Goal: Task Accomplishment & Management: Manage account settings

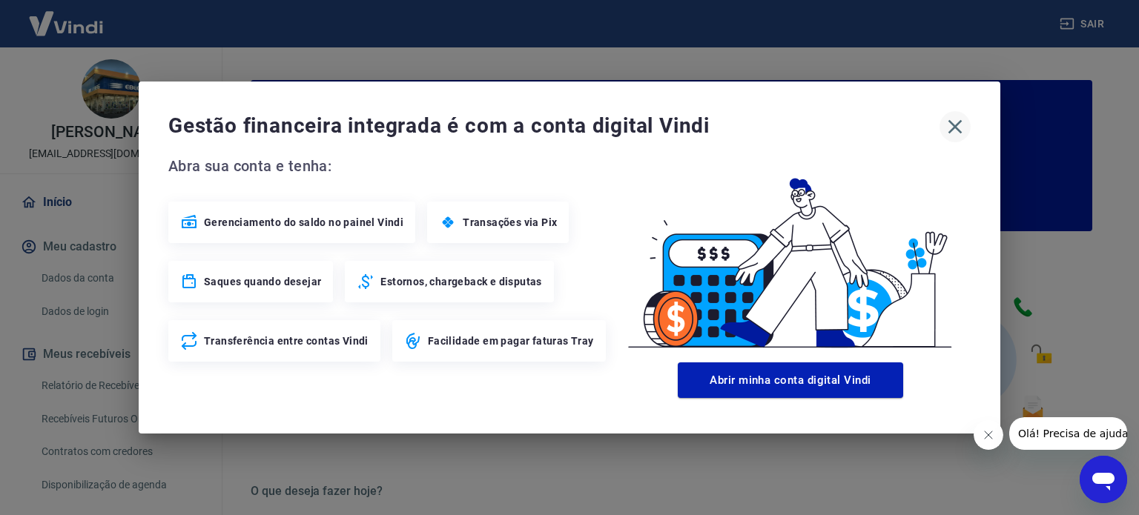
click at [952, 126] on icon "button" at bounding box center [955, 127] width 24 height 24
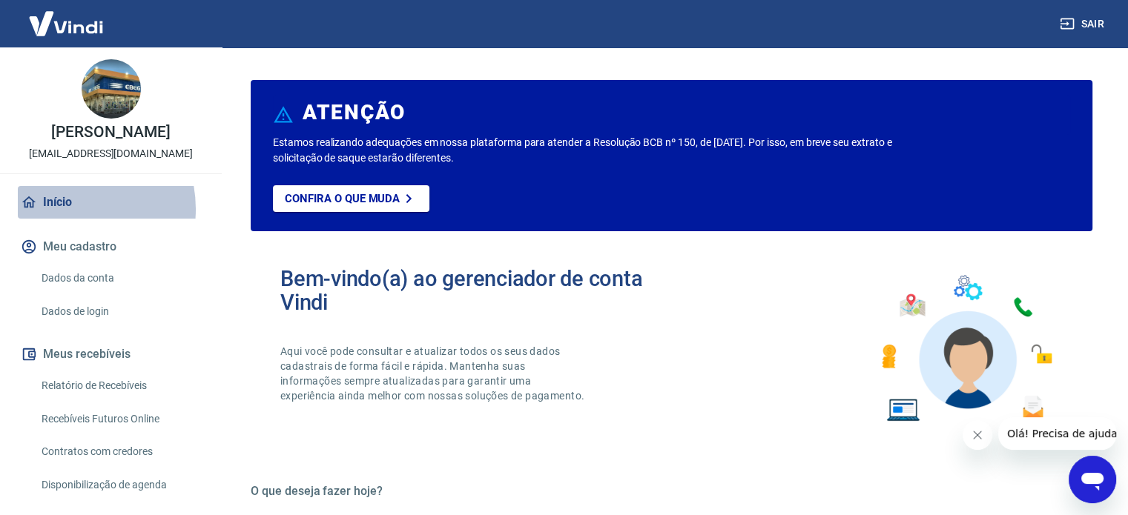
click at [66, 219] on link "Início" at bounding box center [111, 202] width 186 height 33
drag, startPoint x: 205, startPoint y: 418, endPoint x: 211, endPoint y: 484, distance: 66.3
click at [213, 484] on div "[PERSON_NAME] [EMAIL_ADDRESS][DOMAIN_NAME] Início Meu cadastro Dados da conta D…" at bounding box center [111, 281] width 223 height 468
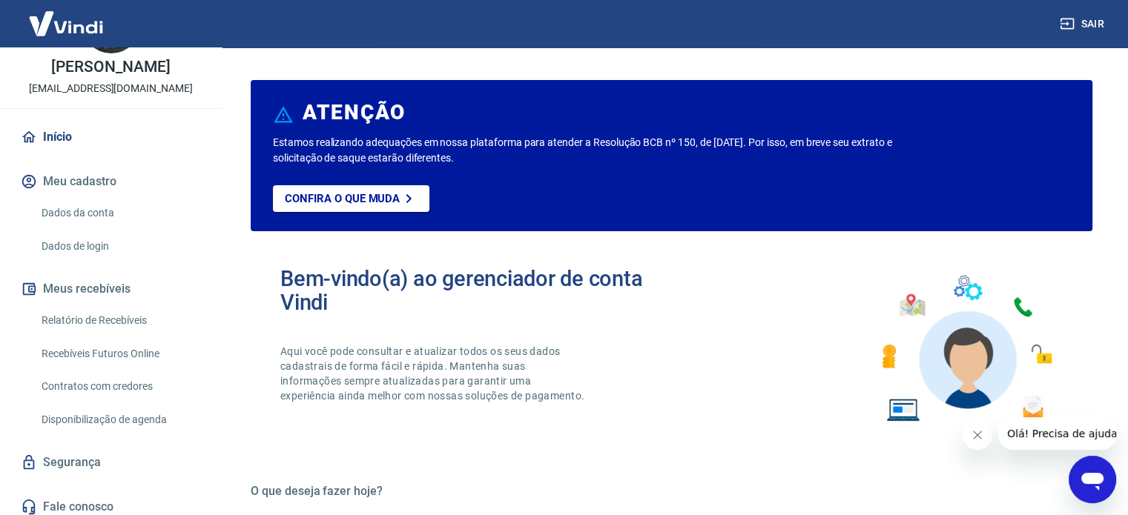
scroll to position [89, 0]
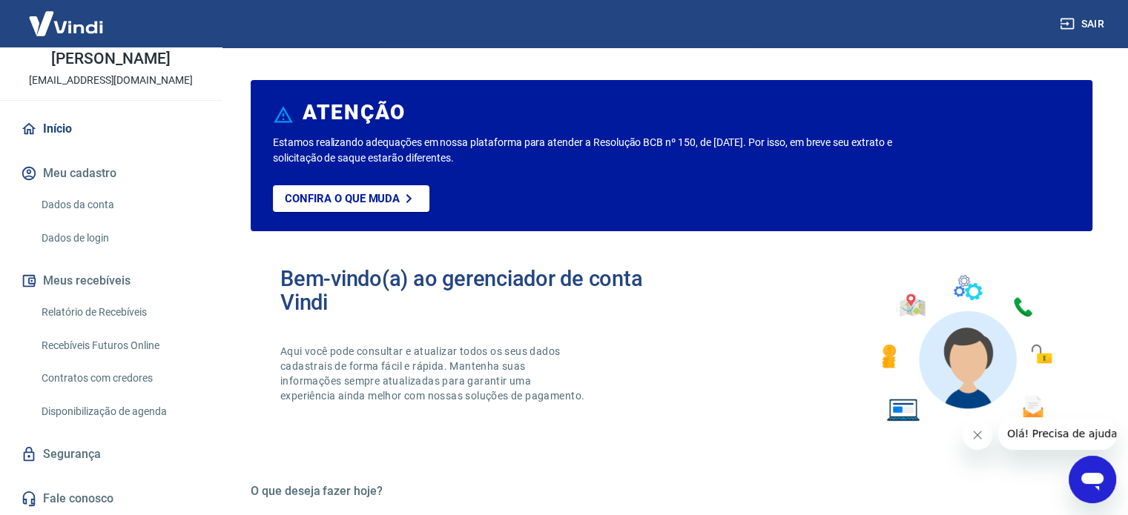
click at [72, 280] on button "Meus recebíveis" at bounding box center [111, 281] width 186 height 33
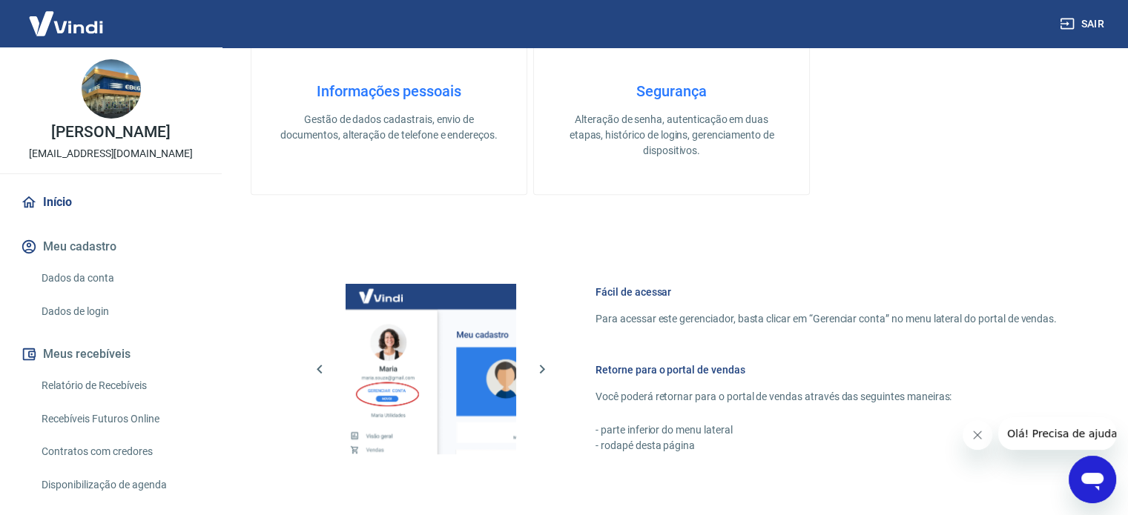
scroll to position [297, 0]
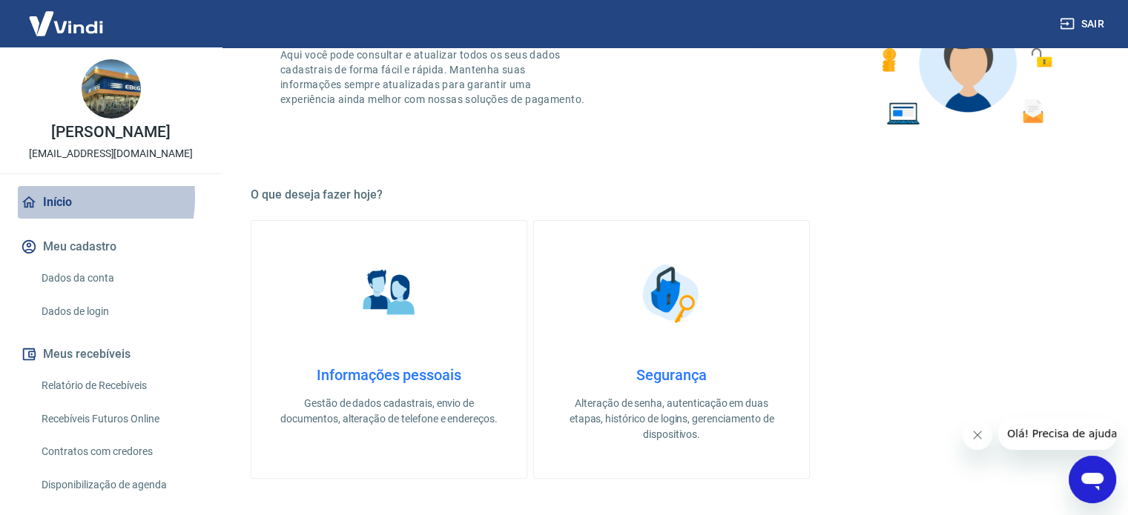
click at [45, 213] on link "Início" at bounding box center [111, 202] width 186 height 33
click at [69, 25] on img at bounding box center [66, 23] width 96 height 45
click at [37, 25] on img at bounding box center [66, 23] width 96 height 45
click at [36, 27] on img at bounding box center [66, 23] width 96 height 45
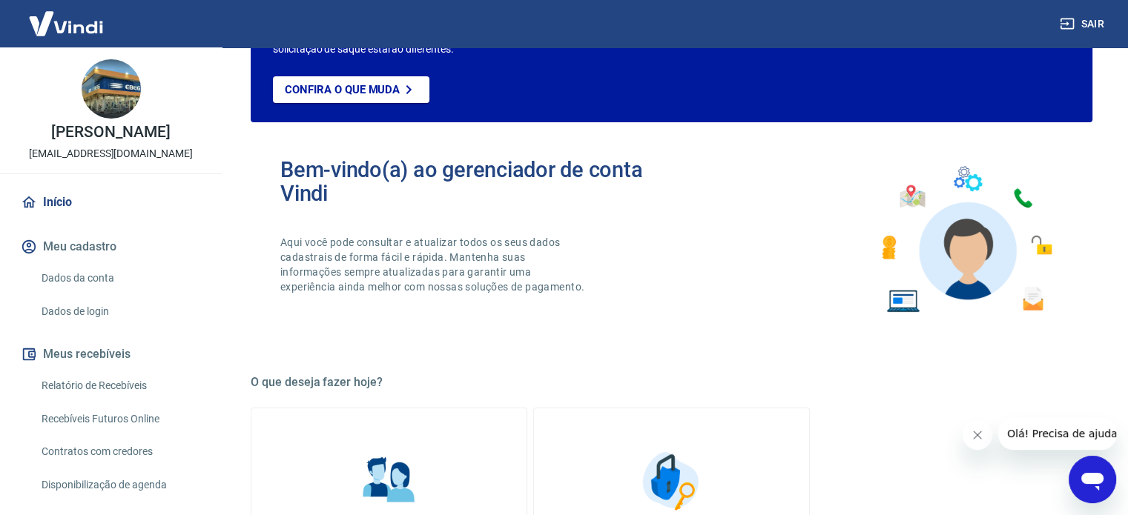
scroll to position [0, 0]
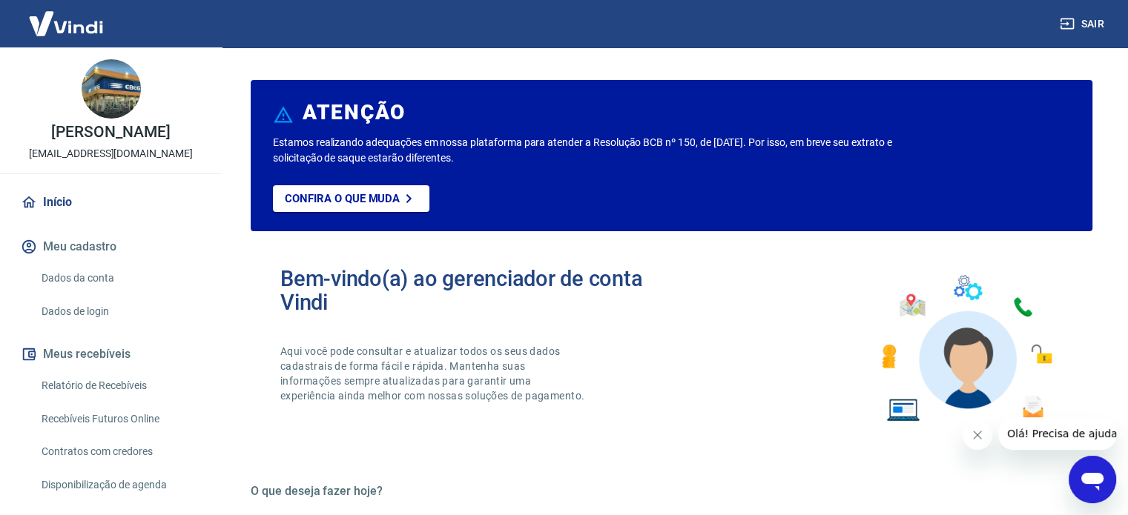
click at [59, 367] on button "Meus recebíveis" at bounding box center [111, 354] width 186 height 33
click at [56, 367] on button "Meus recebíveis" at bounding box center [111, 354] width 186 height 33
click at [63, 401] on link "Relatório de Recebíveis" at bounding box center [120, 386] width 168 height 30
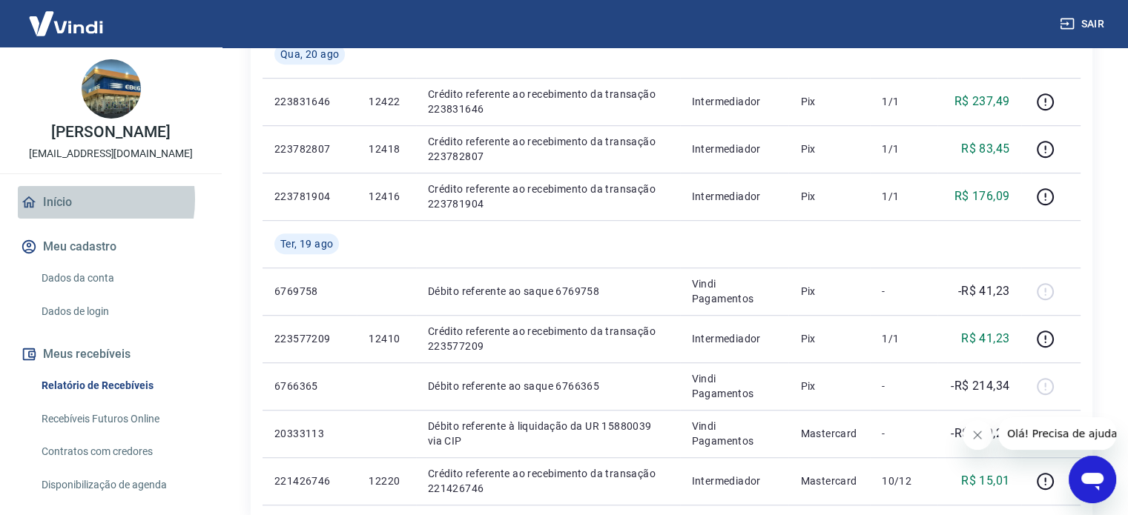
click at [68, 215] on link "Início" at bounding box center [111, 202] width 186 height 33
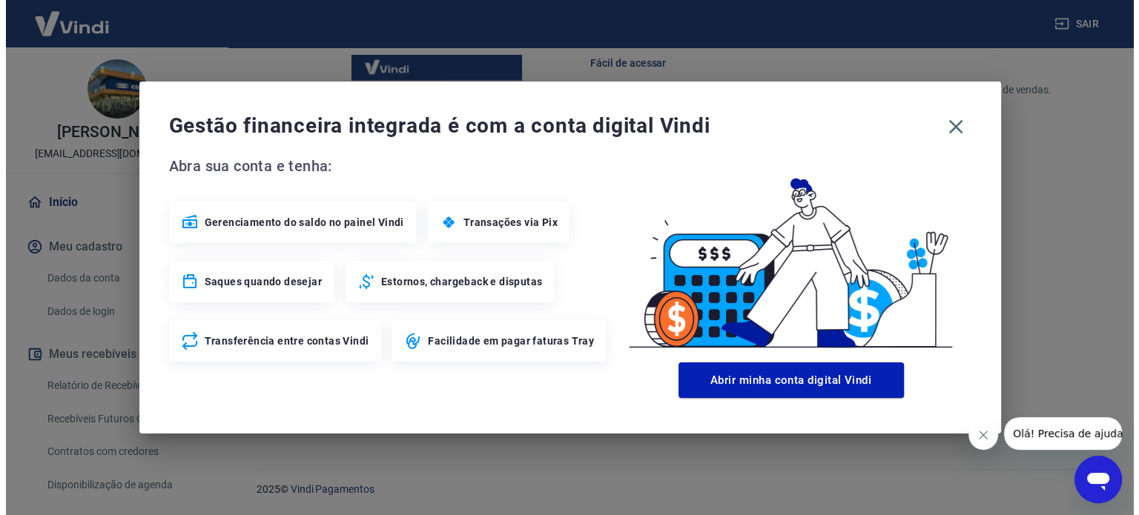
scroll to position [809, 0]
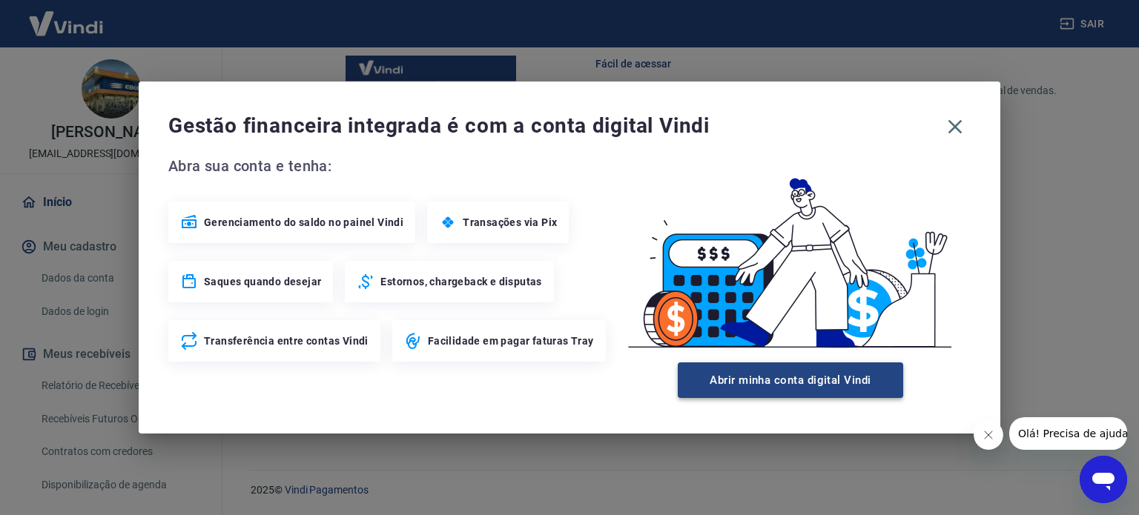
click at [844, 386] on button "Abrir minha conta digital Vindi" at bounding box center [790, 381] width 225 height 36
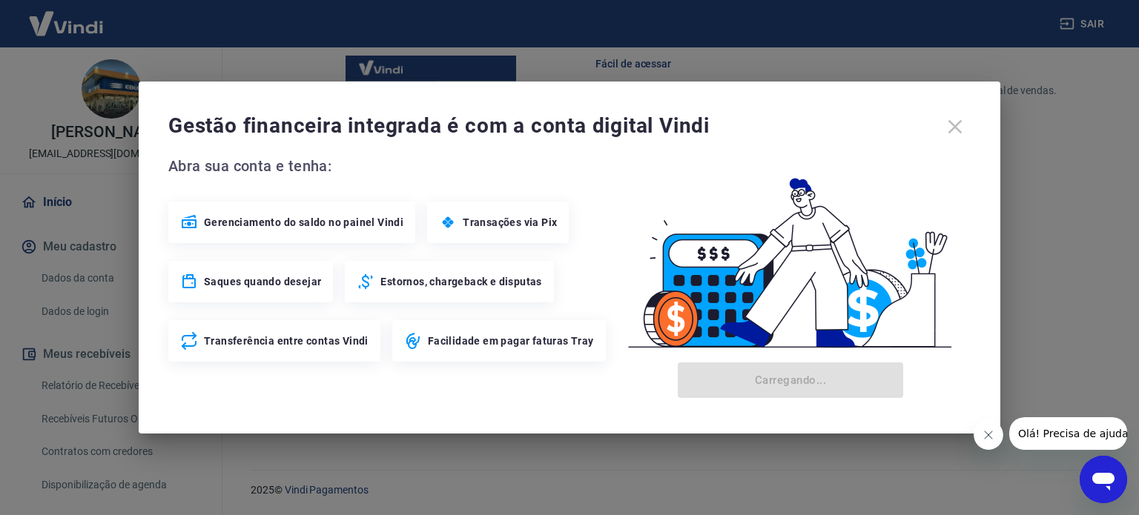
click at [433, 287] on span "Estornos, chargeback e disputas" at bounding box center [460, 281] width 161 height 15
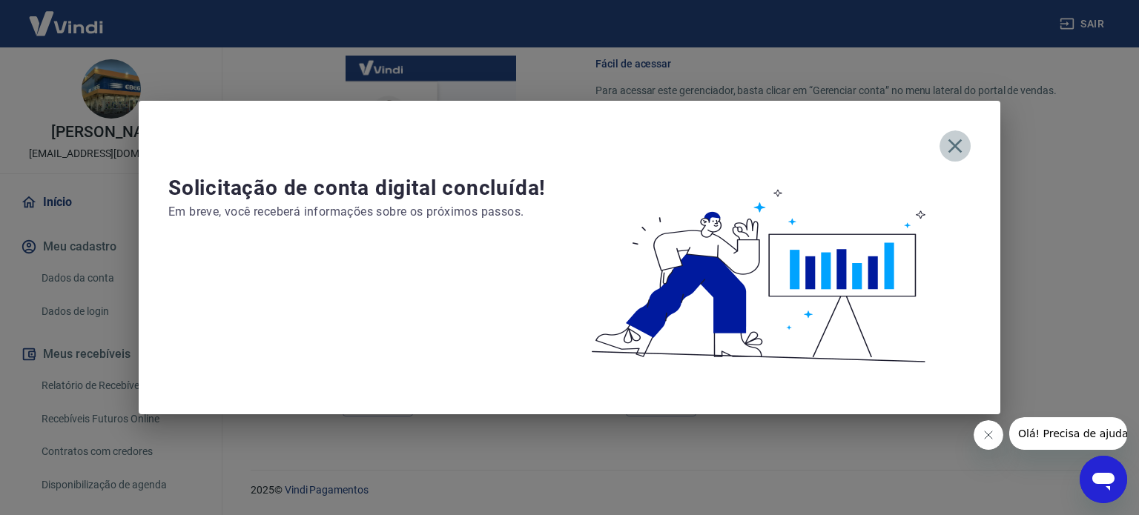
click at [958, 139] on icon "button" at bounding box center [955, 146] width 24 height 24
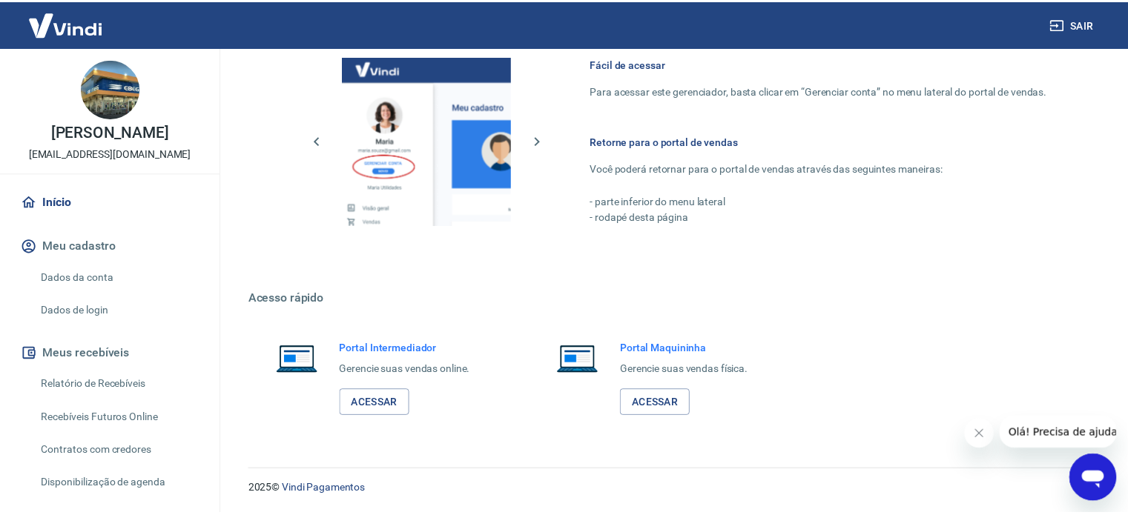
scroll to position [794, 0]
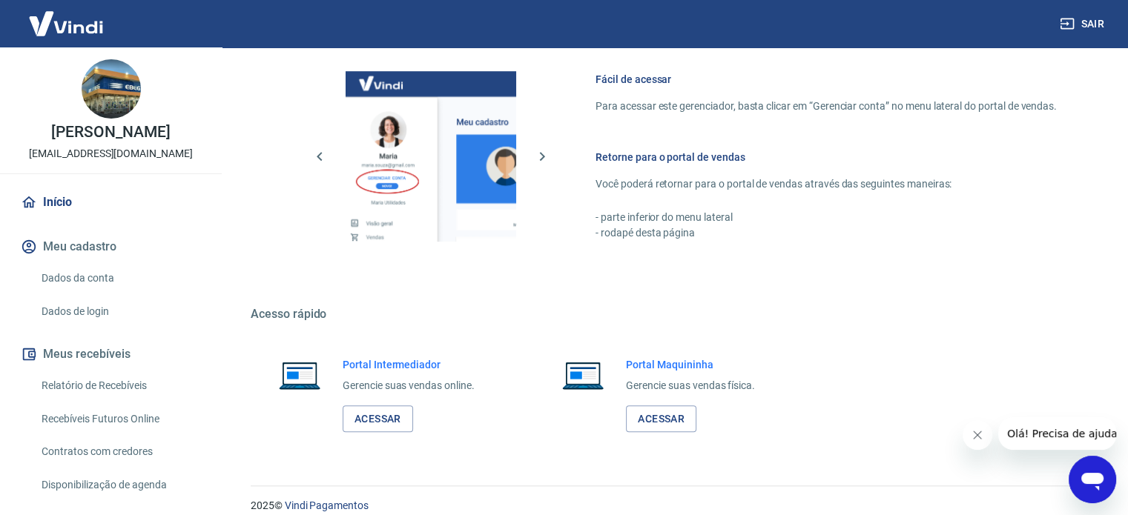
click at [96, 27] on img at bounding box center [66, 23] width 96 height 45
click at [39, 219] on link "Início" at bounding box center [111, 202] width 186 height 33
click at [41, 219] on link "Início" at bounding box center [111, 202] width 186 height 33
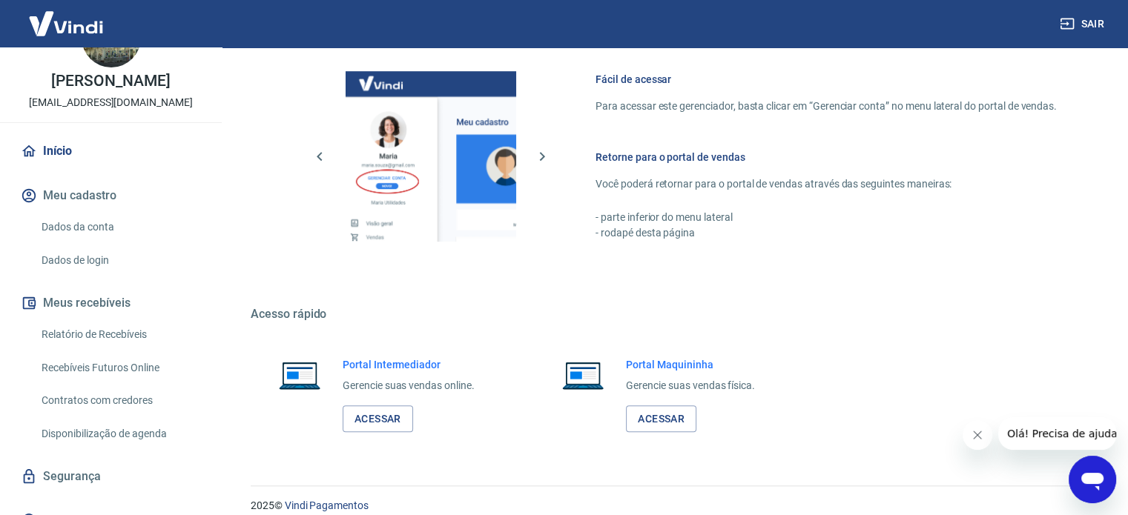
scroll to position [89, 0]
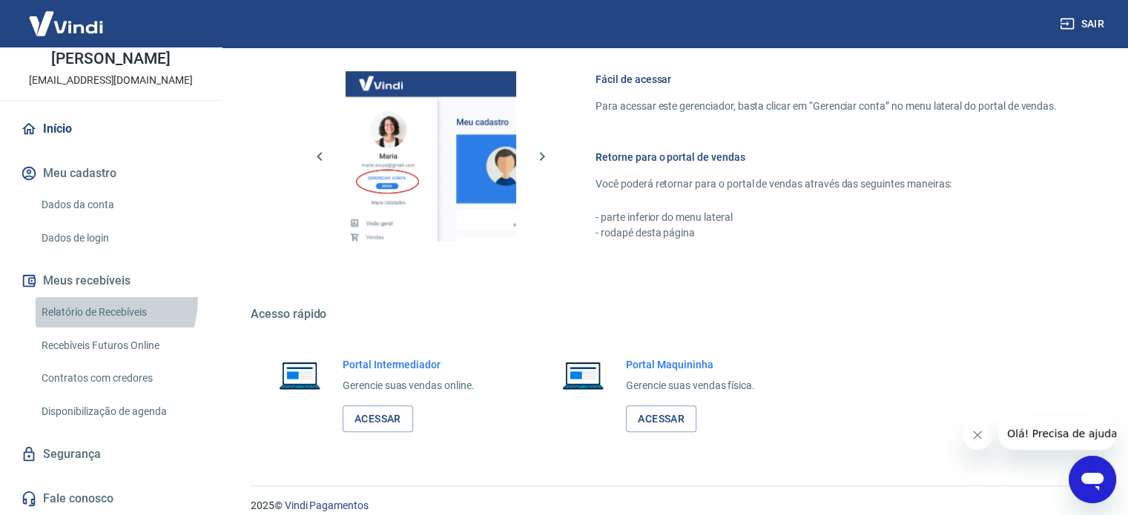
click at [77, 297] on link "Relatório de Recebíveis" at bounding box center [120, 312] width 168 height 30
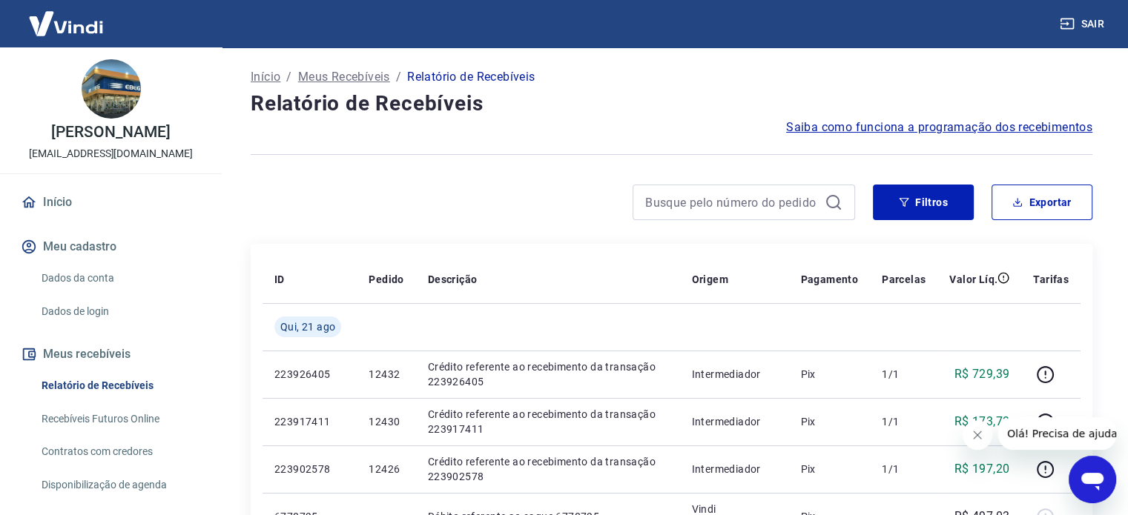
click at [263, 80] on p "Início" at bounding box center [266, 77] width 30 height 18
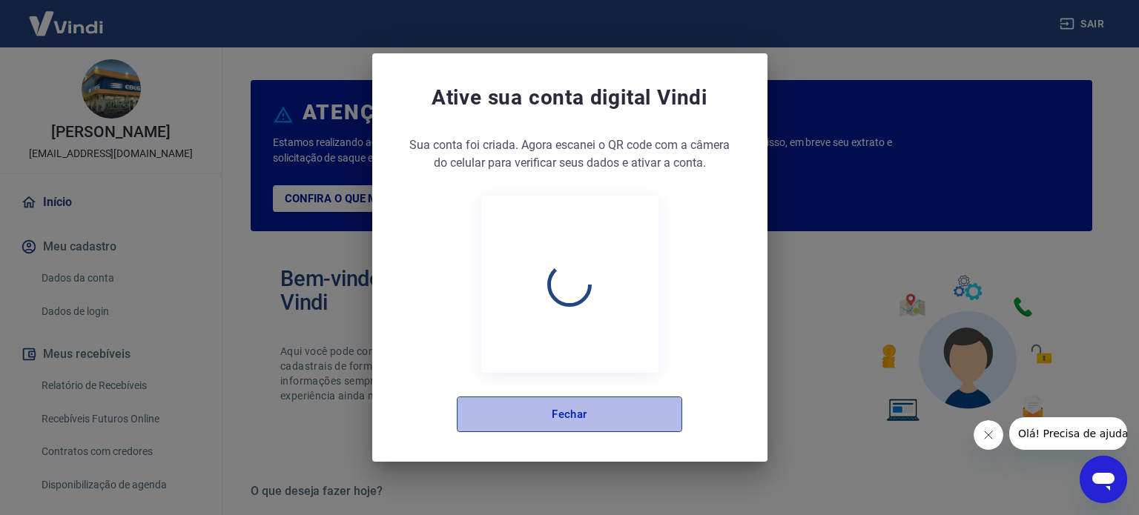
click at [502, 412] on button "Fechar" at bounding box center [569, 415] width 225 height 36
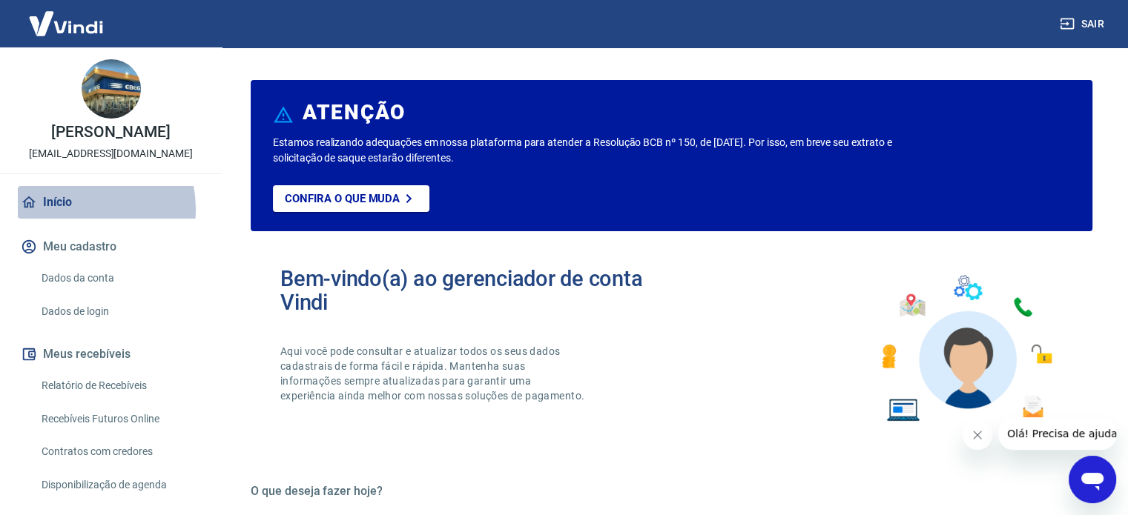
click at [75, 219] on link "Início" at bounding box center [111, 202] width 186 height 33
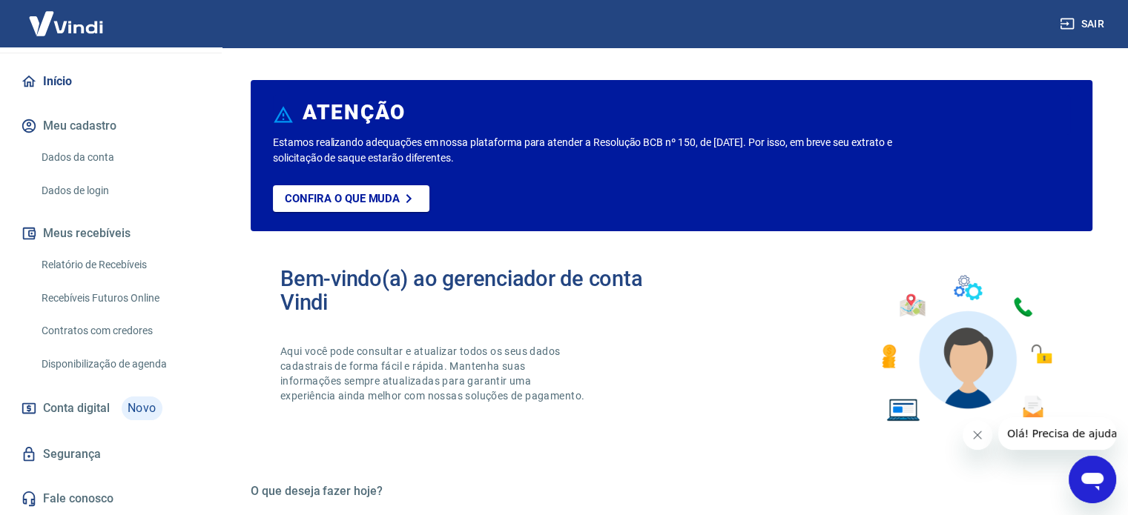
click at [56, 453] on link "Segurança" at bounding box center [111, 454] width 186 height 33
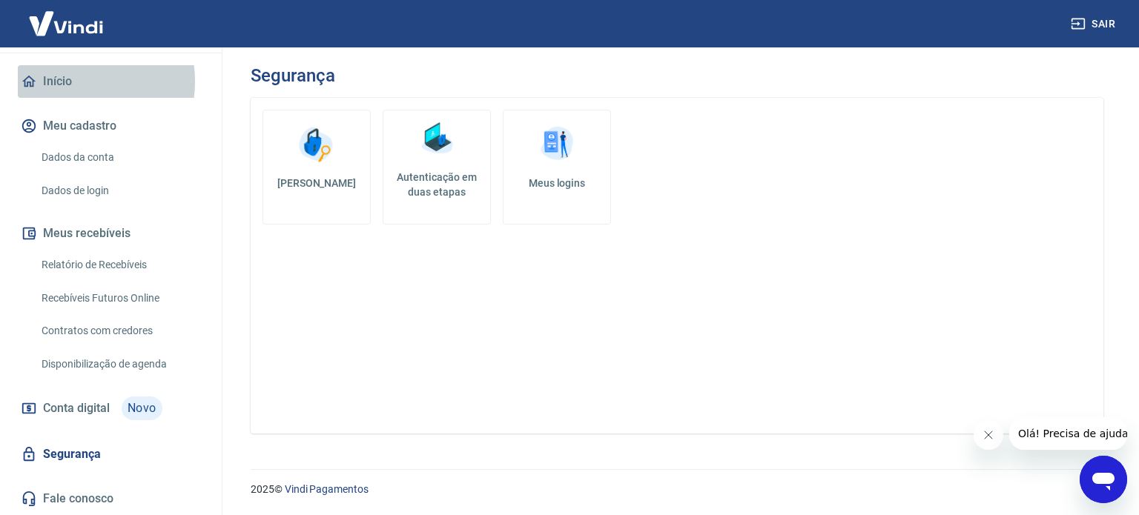
click at [70, 82] on link "Início" at bounding box center [111, 81] width 186 height 33
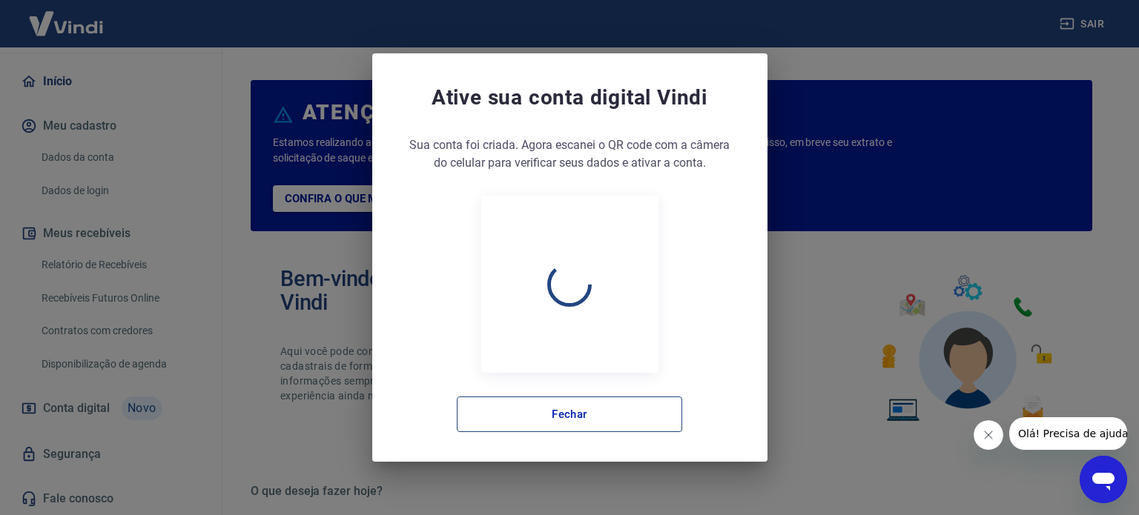
click at [501, 412] on button "Fechar" at bounding box center [569, 415] width 225 height 36
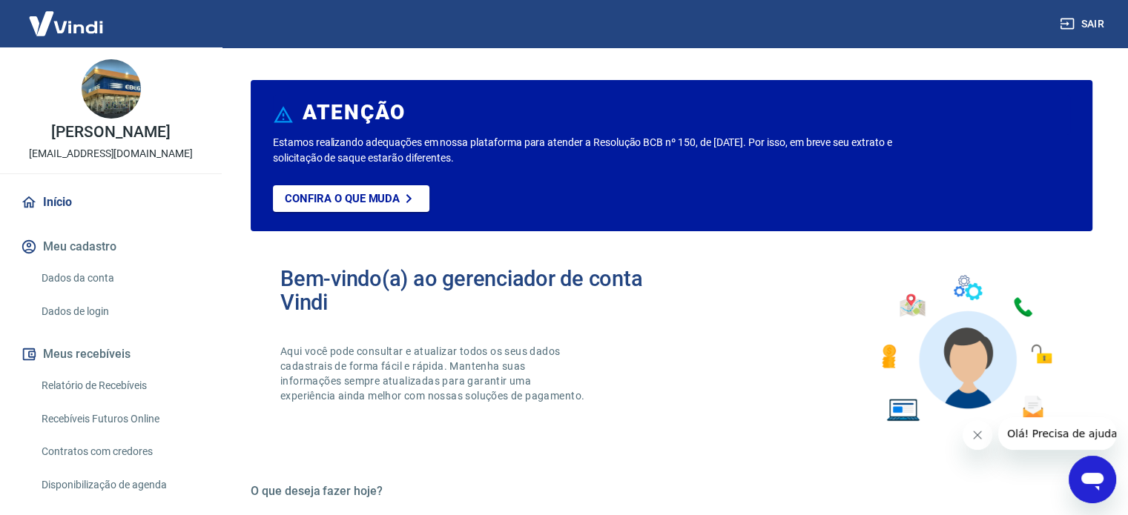
click at [70, 435] on link "Recebíveis Futuros Online" at bounding box center [120, 419] width 168 height 30
